Goal: Information Seeking & Learning: Learn about a topic

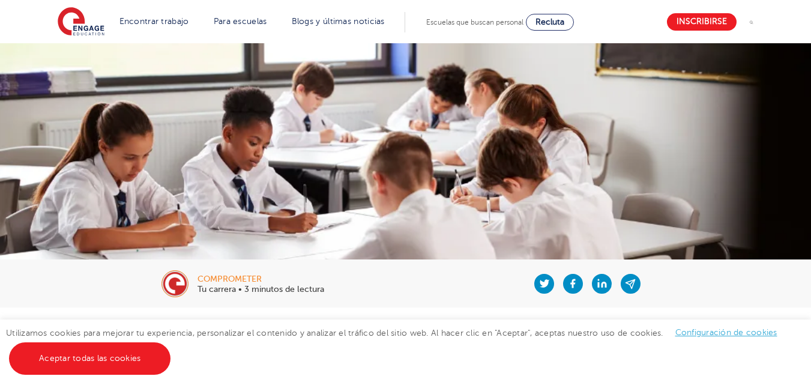
scroll to position [360, 0]
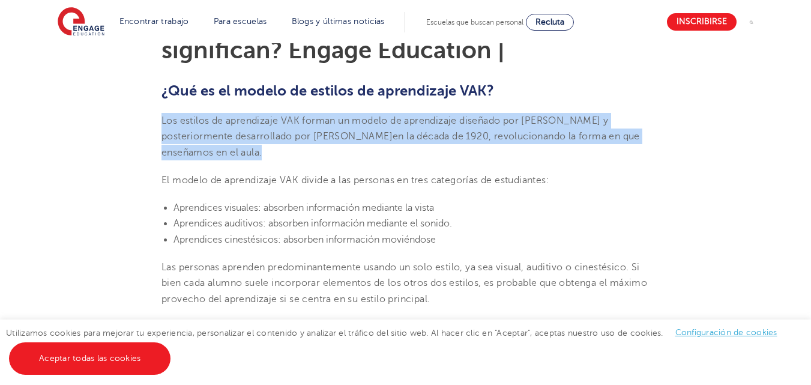
drag, startPoint x: 163, startPoint y: 119, endPoint x: 264, endPoint y: 148, distance: 105.3
copy span "Los estilos de aprendizaje VAK forman un modelo de aprendizaje diseñado por [PE…"
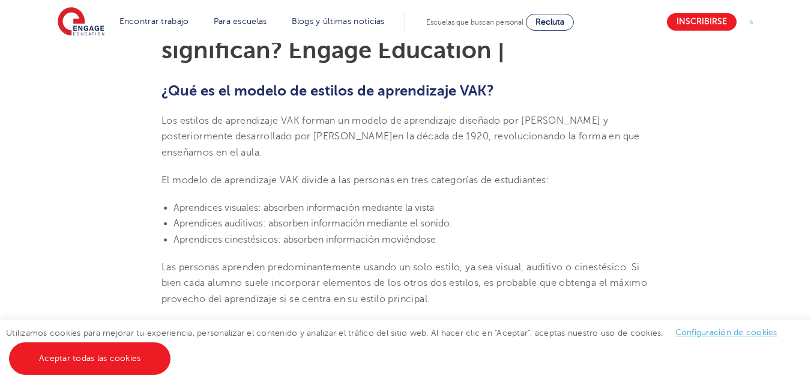
click at [498, 214] on li "Aprendices visuales: absorben información mediante la vista" at bounding box center [411, 208] width 476 height 16
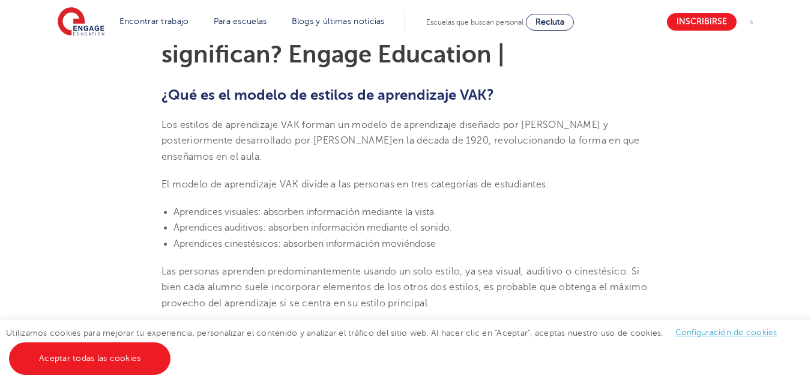
scroll to position [365, 0]
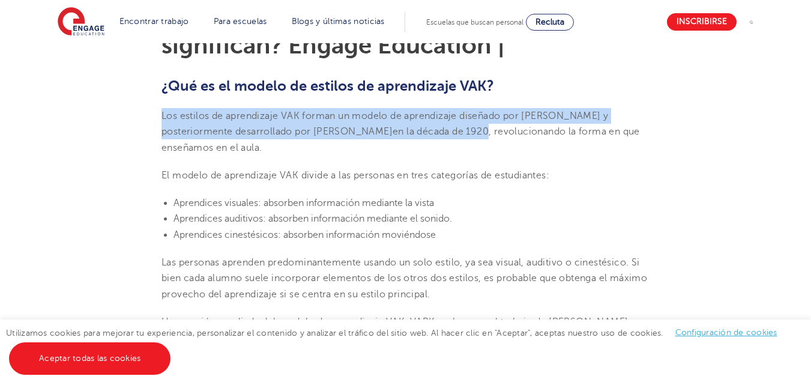
drag, startPoint x: 160, startPoint y: 112, endPoint x: 470, endPoint y: 128, distance: 310.8
copy span "Los estilos de aprendizaje VAK forman un modelo de aprendizaje diseñado por [PE…"
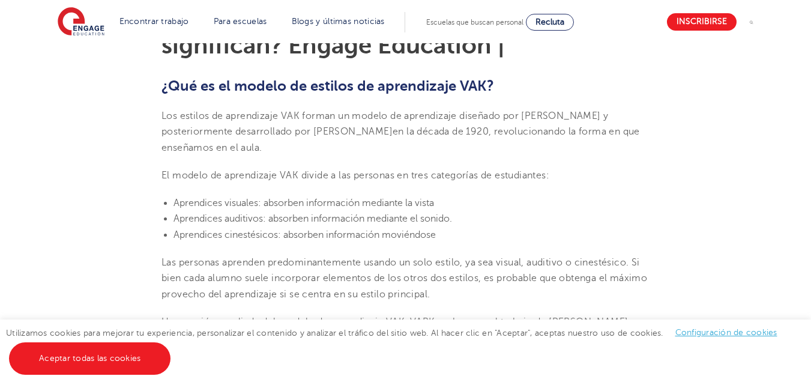
click at [315, 36] on section "Encontrar trabajo Todas las vacantes Tenemos una de las bases de datos más gran…" at bounding box center [363, 22] width 610 height 44
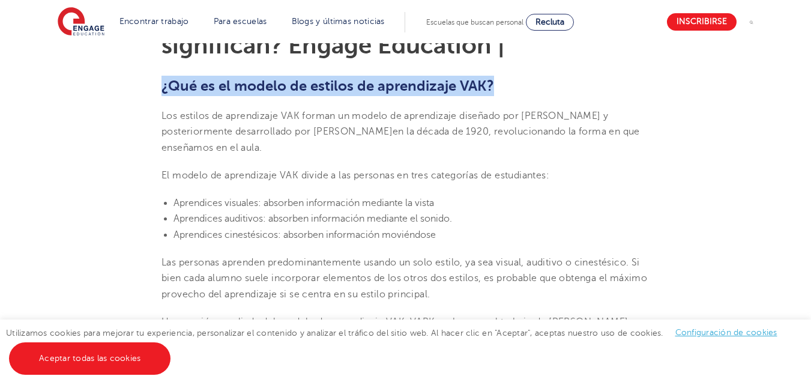
drag, startPoint x: 161, startPoint y: 82, endPoint x: 496, endPoint y: 88, distance: 334.4
click at [496, 88] on h2 "¿Qué es el modelo de estilos de aprendizaje VAK?" at bounding box center [405, 86] width 488 height 20
copy font "¿Qué es el modelo de estilos de aprendizaje VAK?"
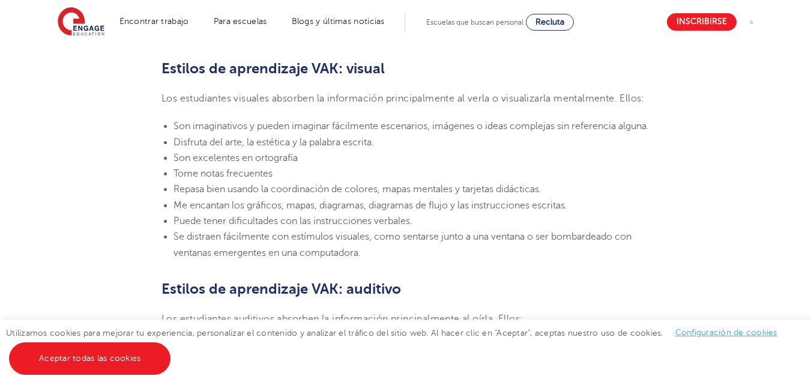
scroll to position [804, 0]
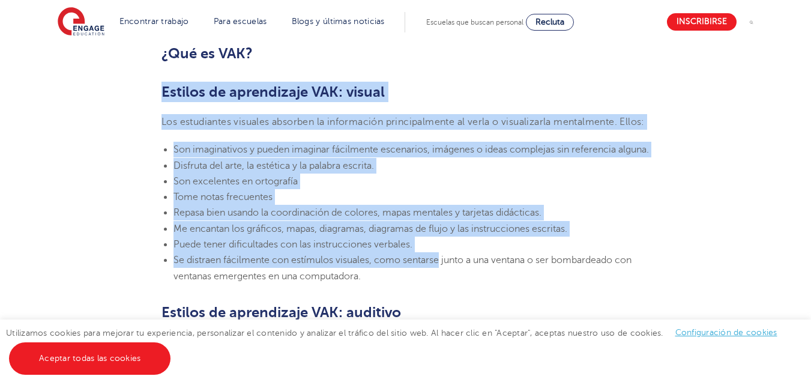
drag, startPoint x: 158, startPoint y: 94, endPoint x: 440, endPoint y: 293, distance: 344.9
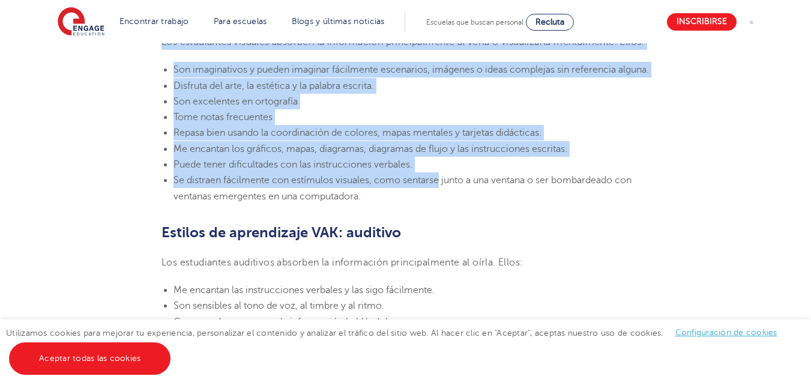
scroll to position [888, 0]
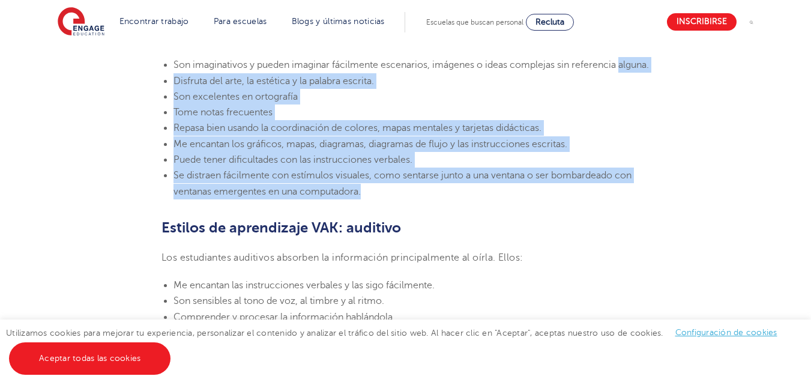
drag, startPoint x: 367, startPoint y: 223, endPoint x: 179, endPoint y: 79, distance: 236.9
click at [154, 89] on section "[DATE][PERSON_NAME] Estilos de aprendizaje VAK: ¿Qué son y qué significan? Enga…" at bounding box center [405, 329] width 728 height 1773
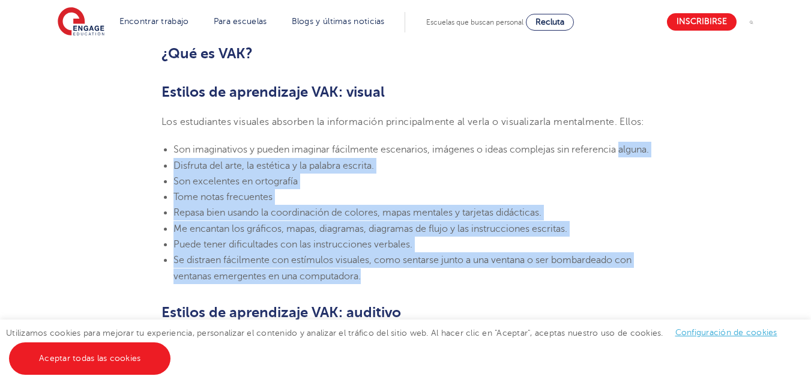
scroll to position [756, 0]
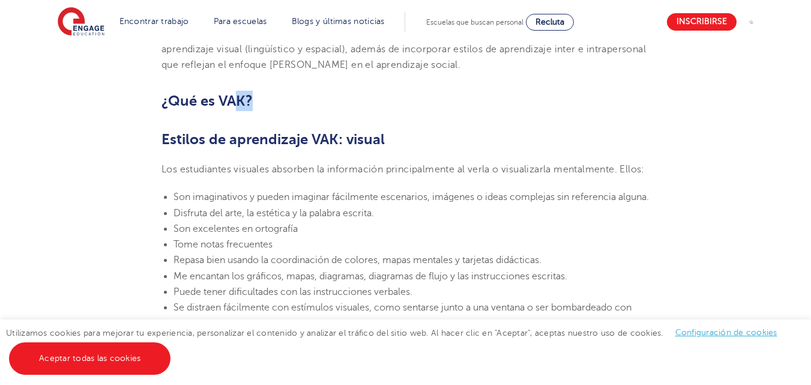
drag, startPoint x: 153, startPoint y: 136, endPoint x: 238, endPoint y: 103, distance: 91.4
click at [276, 103] on h2 "¿Qué es VAK?" at bounding box center [405, 101] width 488 height 20
click at [175, 97] on font "¿Qué es VAK?" at bounding box center [206, 100] width 91 height 17
drag, startPoint x: 159, startPoint y: 99, endPoint x: 263, endPoint y: 108, distance: 104.2
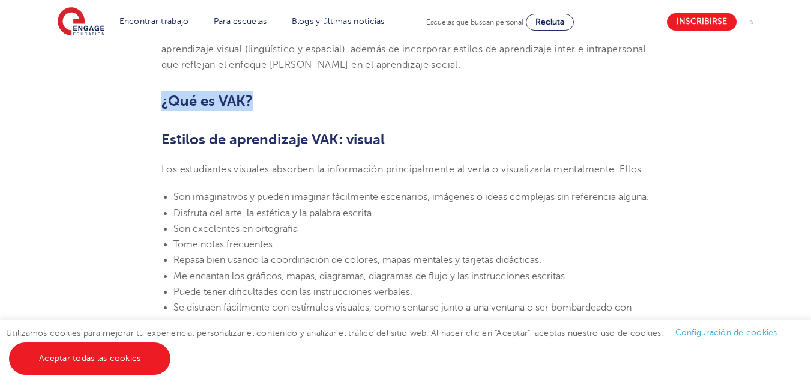
copy font "¿Qué es VAK?"
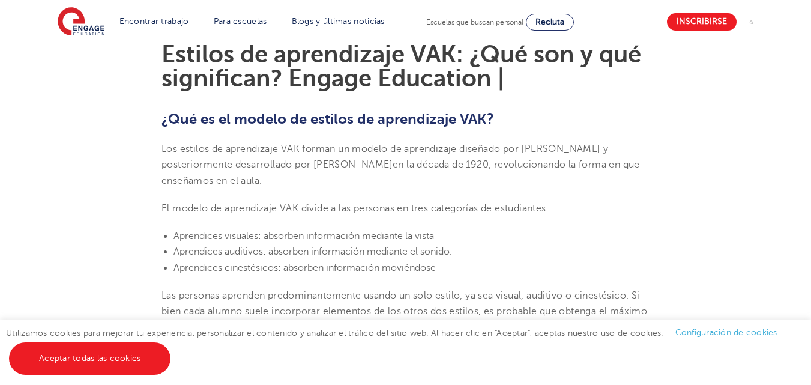
scroll to position [422, 0]
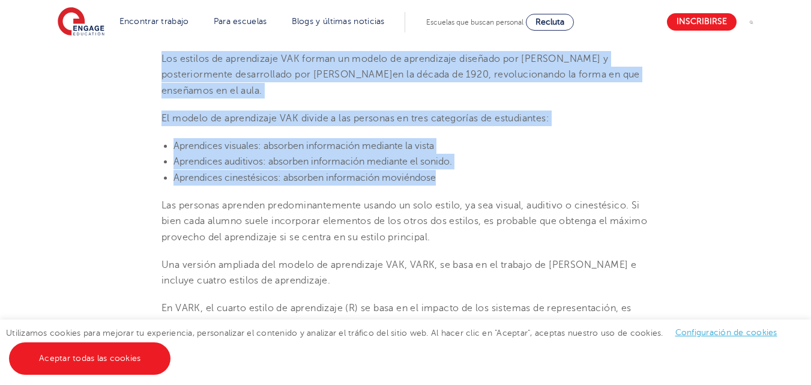
drag, startPoint x: 160, startPoint y: 58, endPoint x: 447, endPoint y: 174, distance: 310.2
copy section "Los estilos de aprendizaje VAK forman un modelo de aprendizaje diseñado por [PE…"
click at [363, 73] on font "Los estilos de aprendizaje VAK forman un modelo de aprendizaje diseñado por [PE…" at bounding box center [384, 66] width 447 height 26
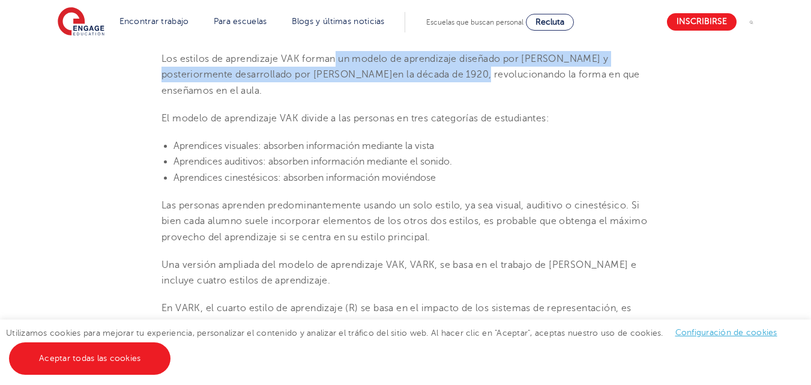
drag, startPoint x: 336, startPoint y: 55, endPoint x: 475, endPoint y: 75, distance: 140.1
click at [475, 75] on span "Los estilos de aprendizaje VAK forman un modelo de aprendizaje diseñado por [PE…" at bounding box center [400, 74] width 478 height 43
copy span "un modelo de aprendizaje diseñado por [PERSON_NAME] y posteriormente desarrolla…"
